Goal: Task Accomplishment & Management: Use online tool/utility

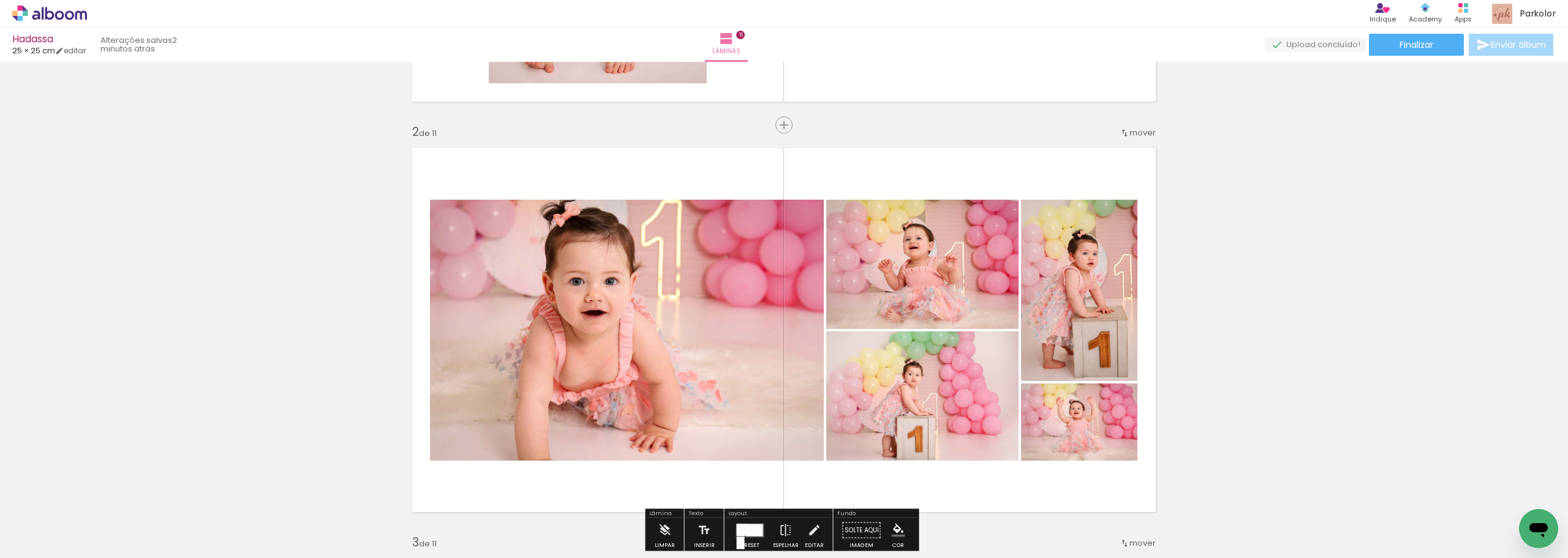
scroll to position [428, 0]
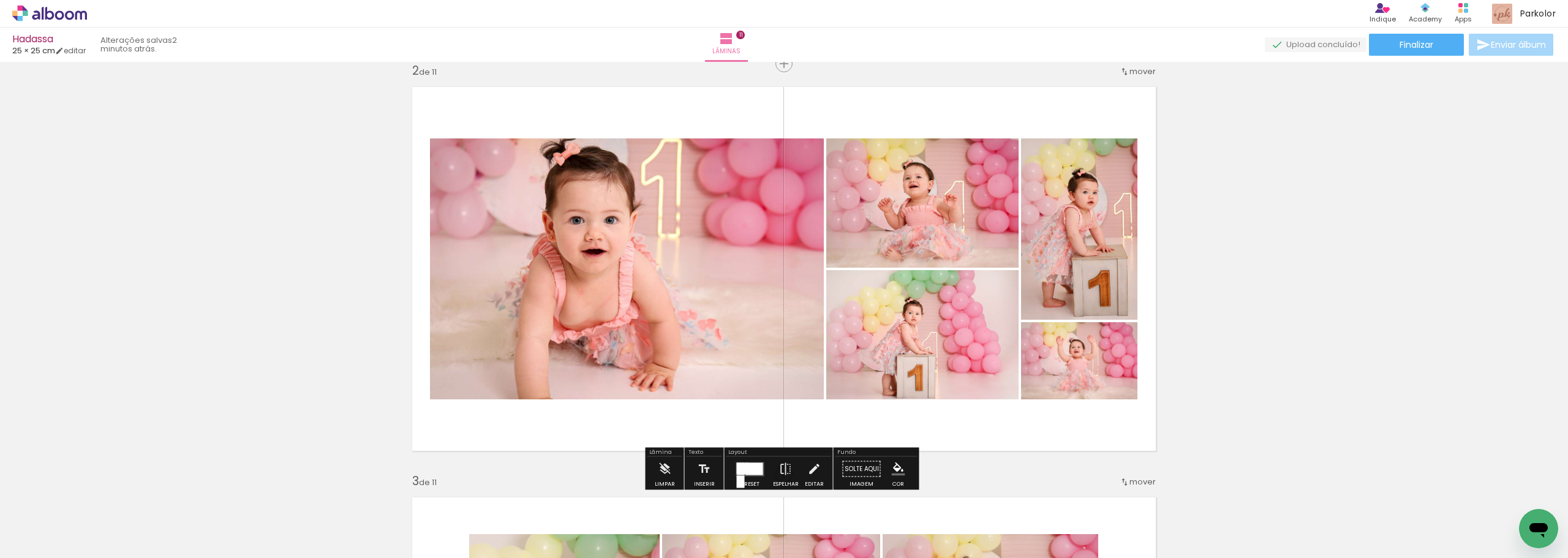
click at [761, 471] on div at bounding box center [750, 469] width 33 height 24
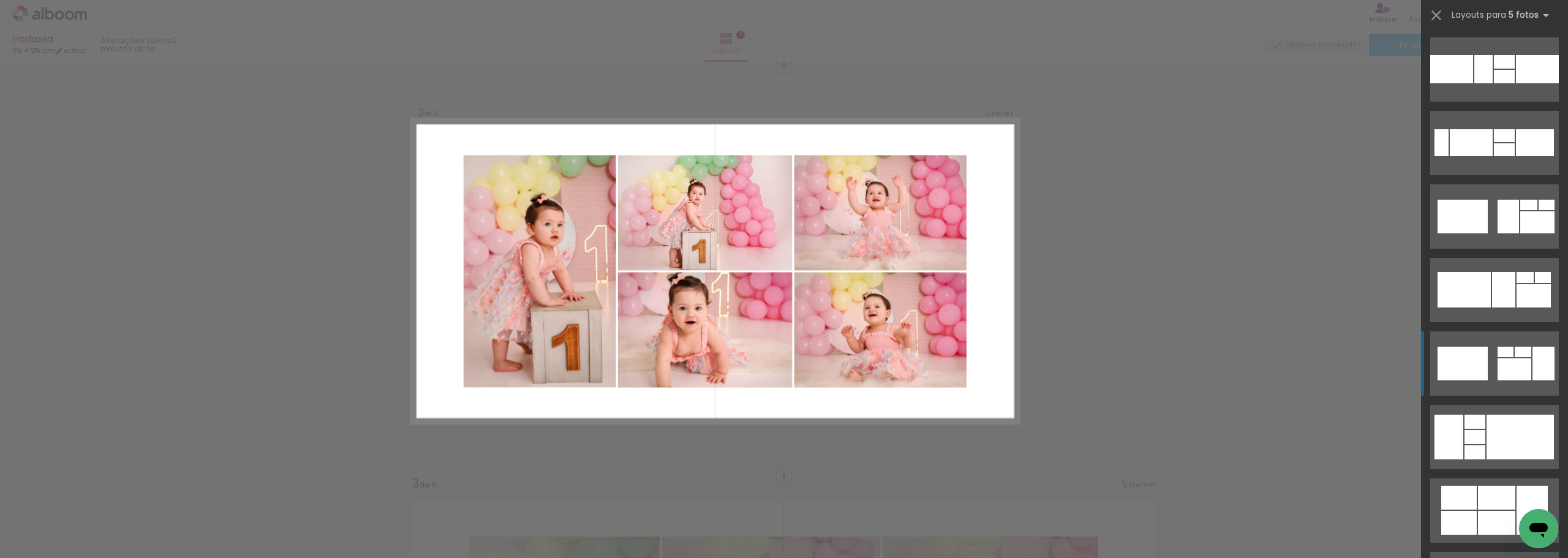
scroll to position [5204, 0]
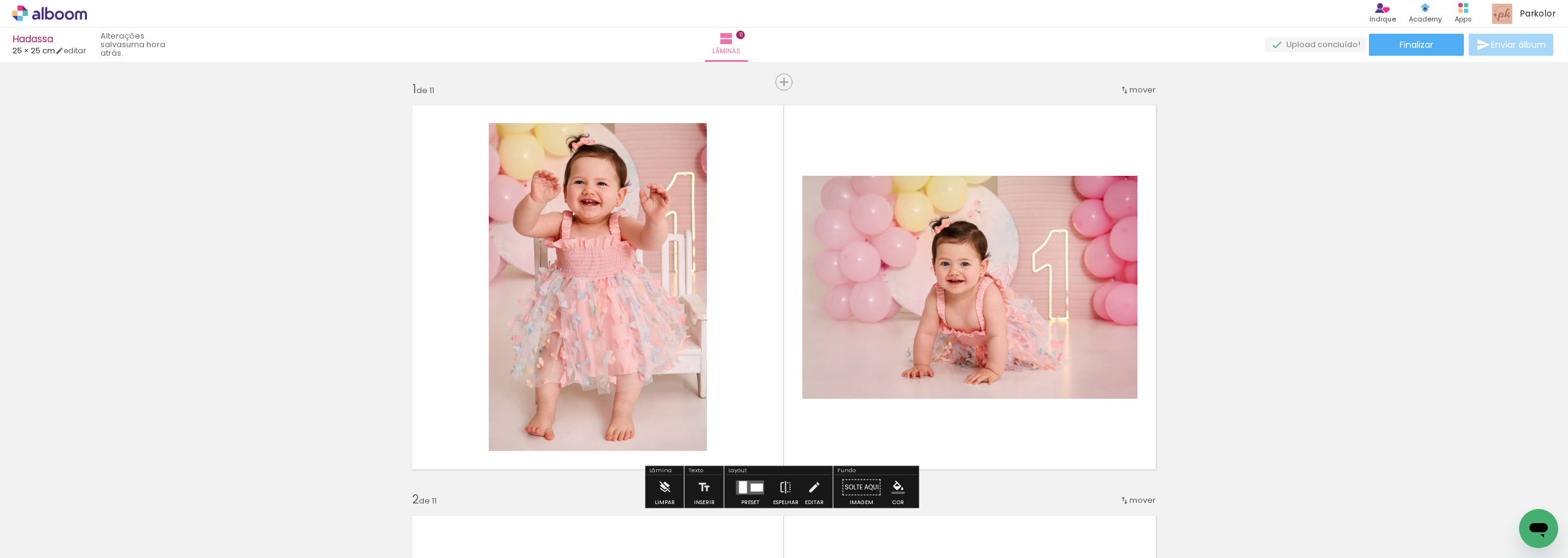
scroll to position [6734, 0]
